Goal: Navigation & Orientation: Find specific page/section

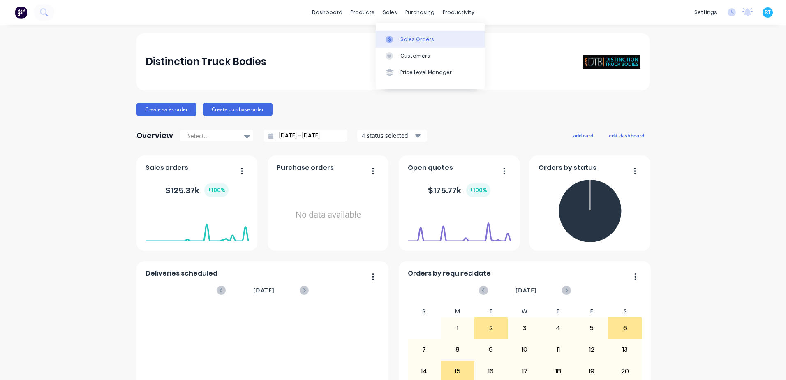
click at [392, 32] on link "Sales Orders" at bounding box center [430, 39] width 109 height 16
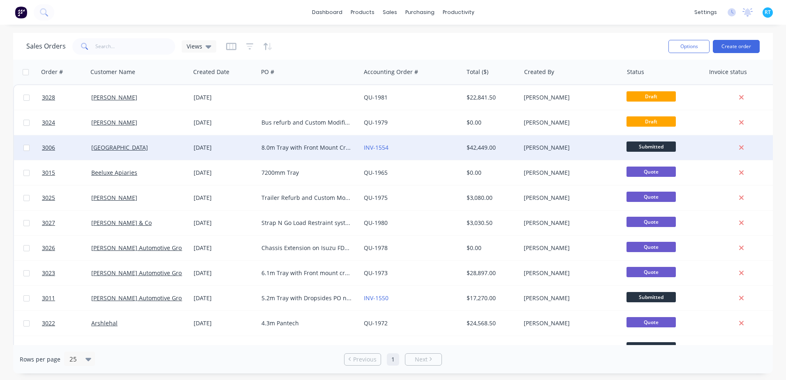
click at [161, 148] on div "[GEOGRAPHIC_DATA]" at bounding box center [136, 148] width 91 height 8
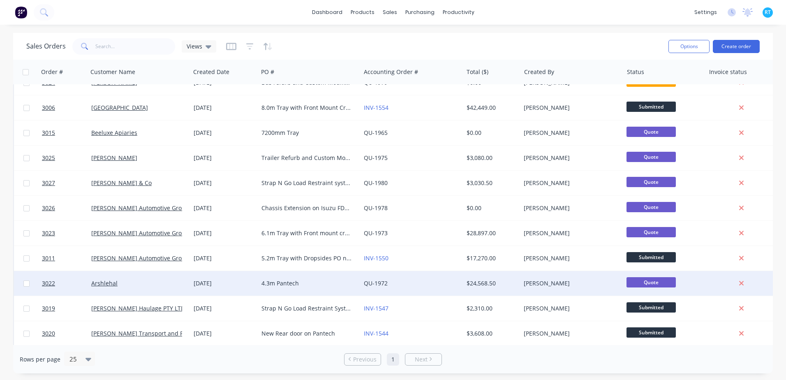
scroll to position [41, 0]
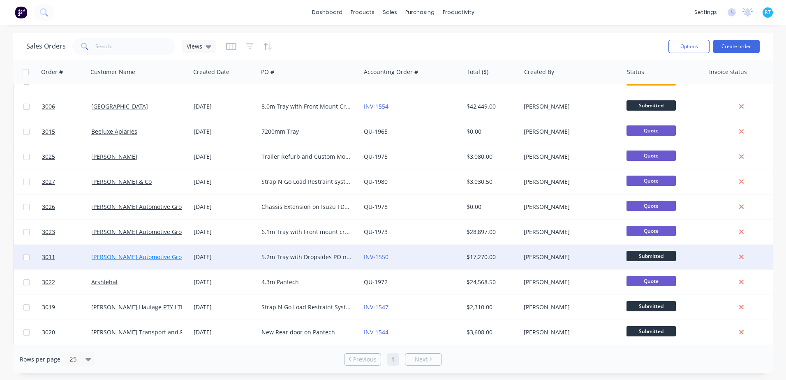
click at [135, 255] on link "[PERSON_NAME] Automotive Group Pty Ltd" at bounding box center [150, 257] width 118 height 8
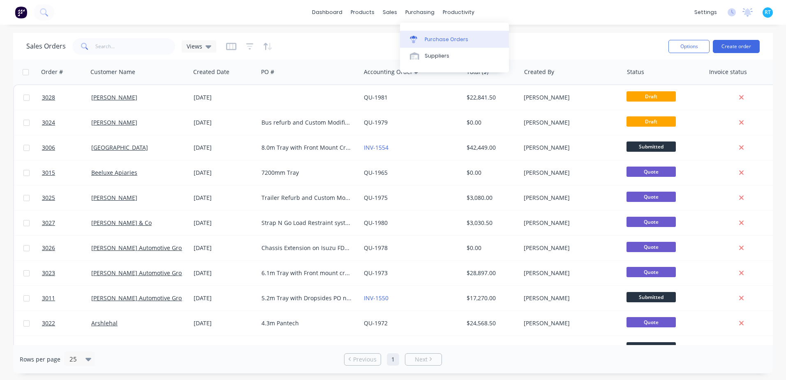
click at [438, 33] on link "Purchase Orders" at bounding box center [454, 39] width 109 height 16
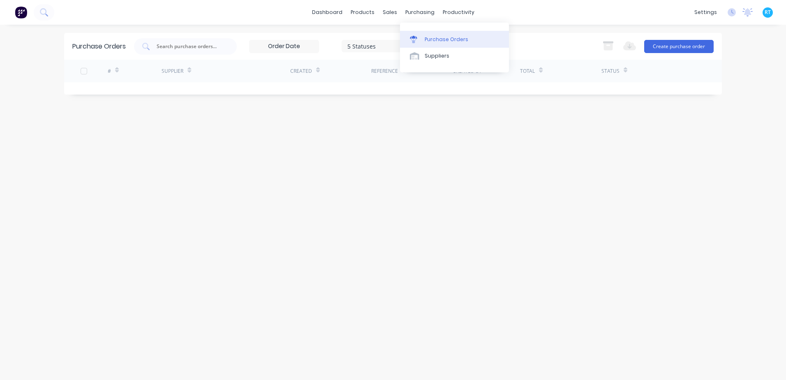
click at [443, 43] on link "Purchase Orders" at bounding box center [454, 39] width 109 height 16
click at [376, 38] on div "Product Catalogue" at bounding box center [399, 39] width 51 height 7
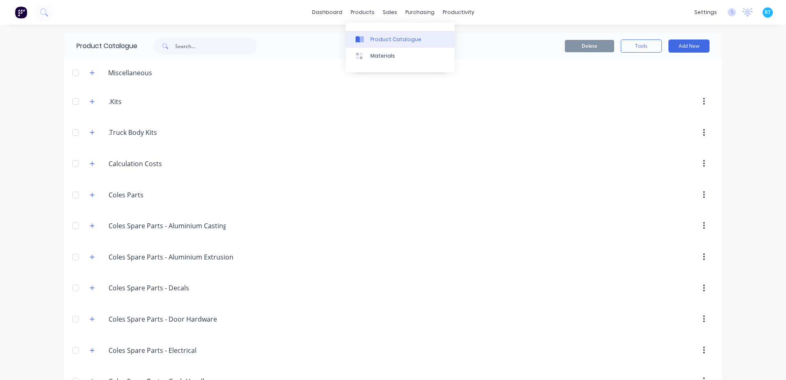
click at [371, 37] on div "Product Catalogue" at bounding box center [396, 39] width 51 height 7
click at [391, 43] on div "Product Catalogue" at bounding box center [396, 39] width 51 height 7
click at [403, 42] on div "Sales Orders" at bounding box center [418, 39] width 34 height 7
